Goal: Information Seeking & Learning: Learn about a topic

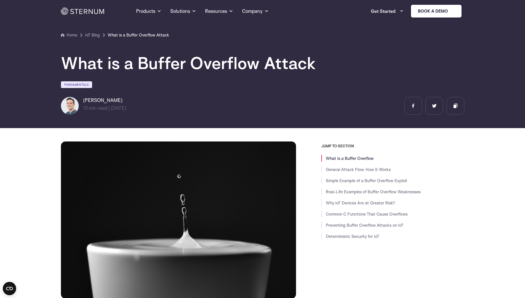
click at [95, 100] on h6 "[PERSON_NAME]" at bounding box center [104, 100] width 43 height 7
click at [72, 84] on link "Fundamentals" at bounding box center [76, 84] width 31 height 7
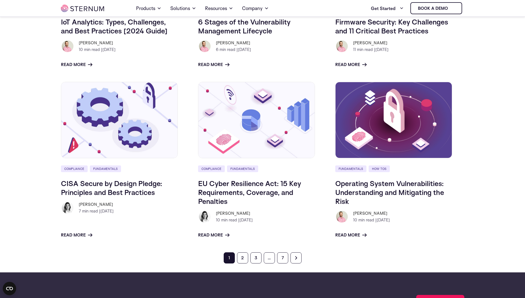
scroll to position [414, 0]
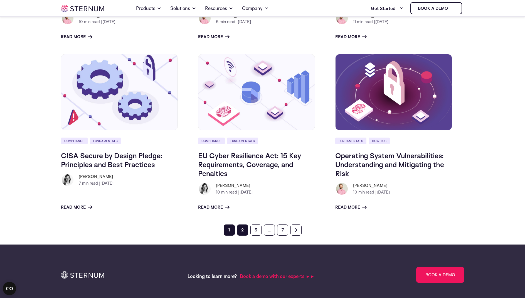
click at [243, 231] on link "2" at bounding box center [242, 229] width 11 height 11
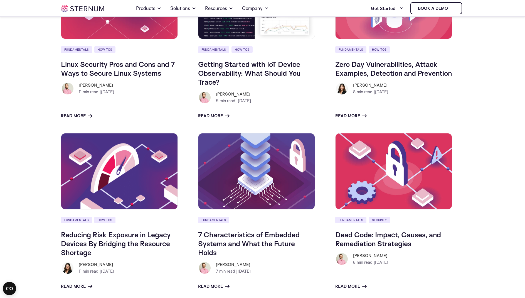
scroll to position [386, 0]
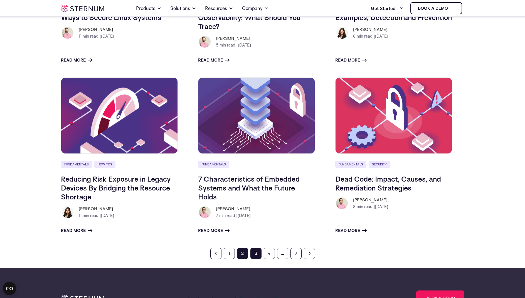
click at [256, 258] on link "3" at bounding box center [256, 253] width 11 height 11
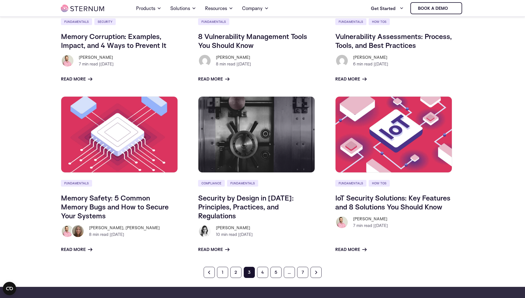
scroll to position [497, 0]
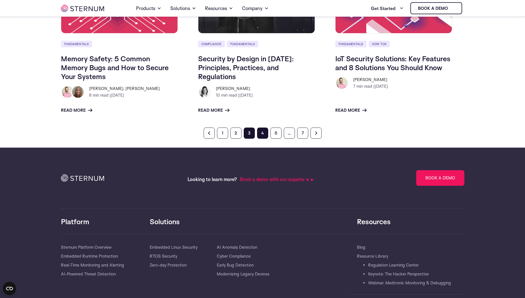
click at [261, 136] on link "4" at bounding box center [262, 133] width 11 height 11
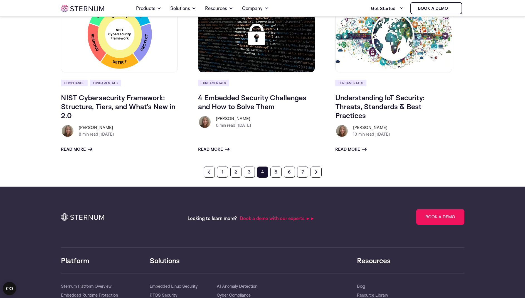
scroll to position [495, 0]
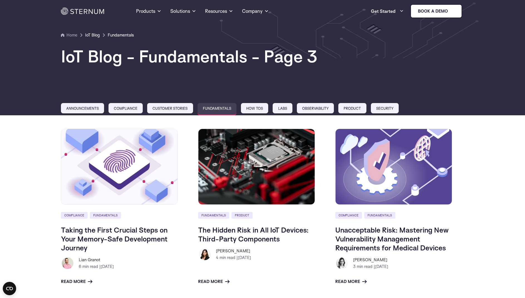
scroll to position [503, 0]
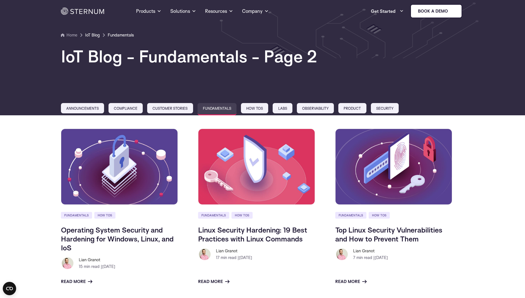
scroll to position [392, 0]
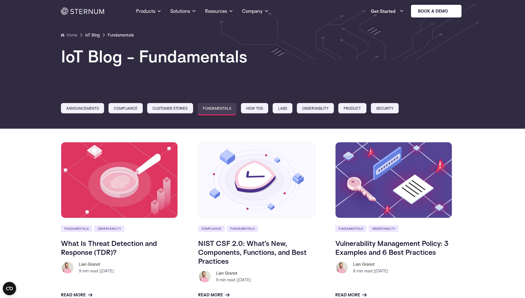
scroll to position [420, 0]
